Goal: Transaction & Acquisition: Obtain resource

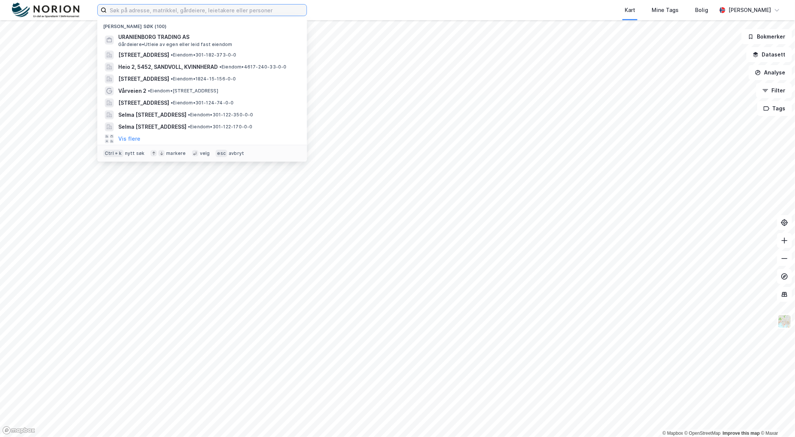
click at [217, 9] on input at bounding box center [207, 9] width 200 height 11
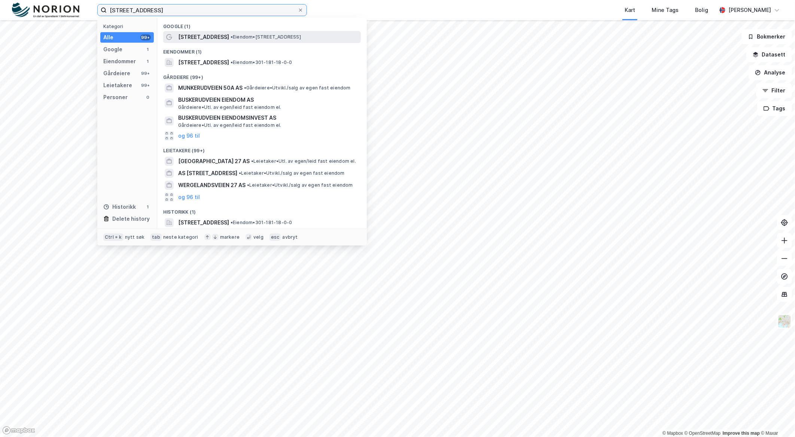
type input "[STREET_ADDRESS]"
click at [216, 39] on span "[STREET_ADDRESS]" at bounding box center [203, 37] width 51 height 9
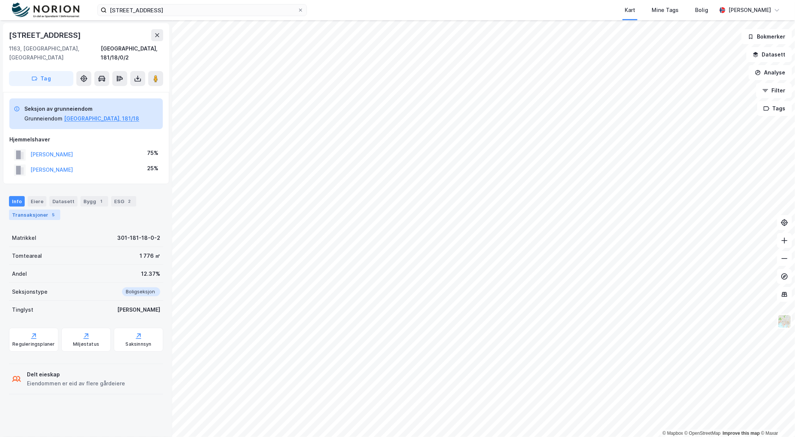
click at [39, 209] on div "Transaksjoner 5" at bounding box center [34, 214] width 51 height 10
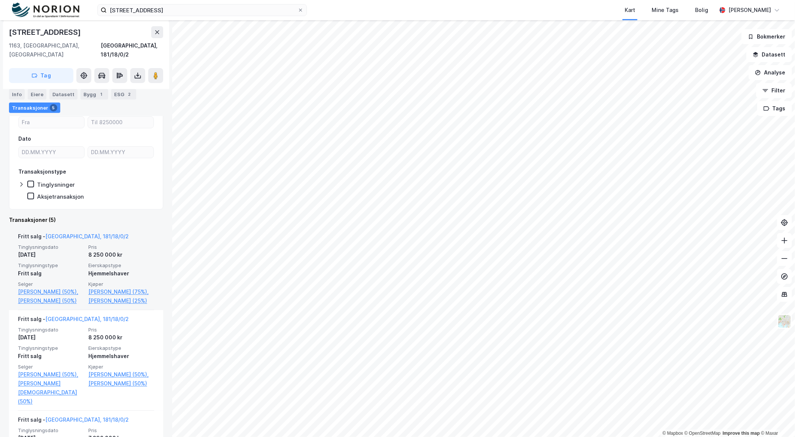
scroll to position [133, 0]
click at [40, 92] on div "Eiere" at bounding box center [37, 94] width 19 height 10
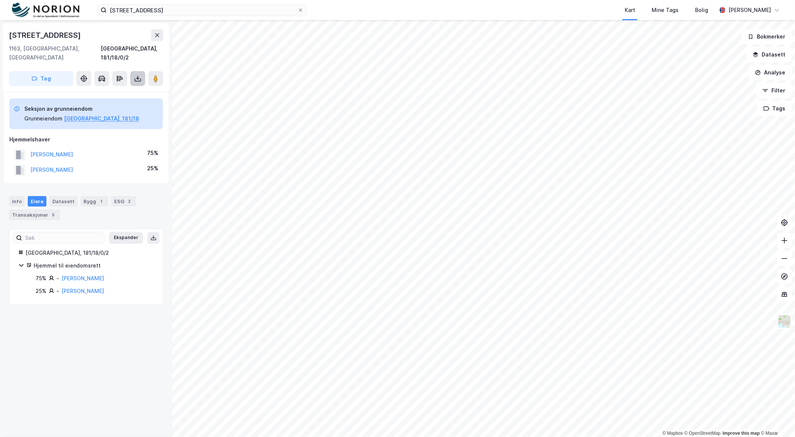
click at [139, 75] on icon at bounding box center [137, 78] width 7 height 7
click at [111, 91] on div "Last ned grunnbok" at bounding box center [100, 94] width 43 height 6
click at [111, 88] on div "Last ned grunnbok" at bounding box center [105, 94] width 80 height 12
